Goal: Answer question/provide support

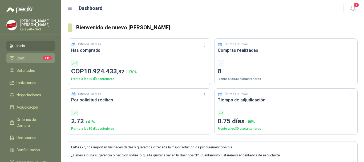
click at [33, 57] on li "Chat 149" at bounding box center [31, 58] width 42 height 6
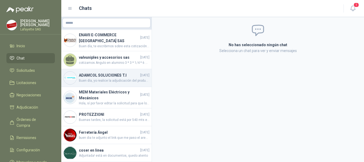
scroll to position [192, 0]
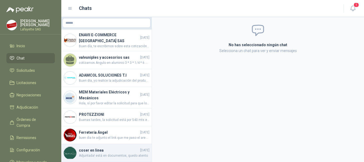
click at [121, 148] on h4 "coser en linea" at bounding box center [109, 150] width 60 height 6
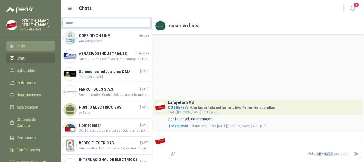
click at [20, 46] on span "Inicio" at bounding box center [21, 46] width 9 height 6
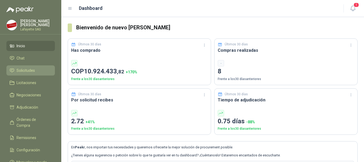
click at [33, 68] on span "Solicitudes" at bounding box center [26, 70] width 18 height 6
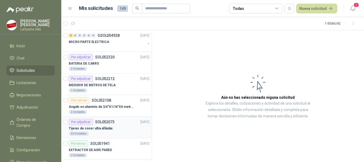
click at [105, 124] on p "SOL052073" at bounding box center [104, 122] width 19 height 4
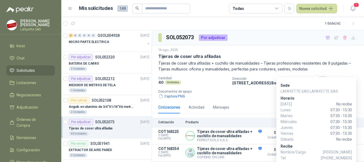
scroll to position [0, 0]
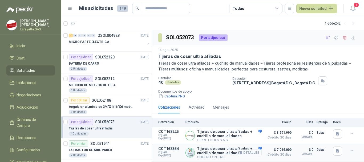
click at [247, 156] on button "Detalles" at bounding box center [249, 152] width 25 height 7
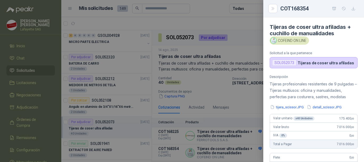
scroll to position [188, 0]
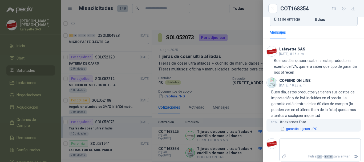
click at [310, 129] on button "garantia_tijeras.JPG" at bounding box center [299, 129] width 38 height 6
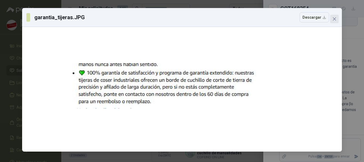
click at [336, 19] on icon "close" at bounding box center [334, 19] width 4 height 4
